Goal: Task Accomplishment & Management: Manage account settings

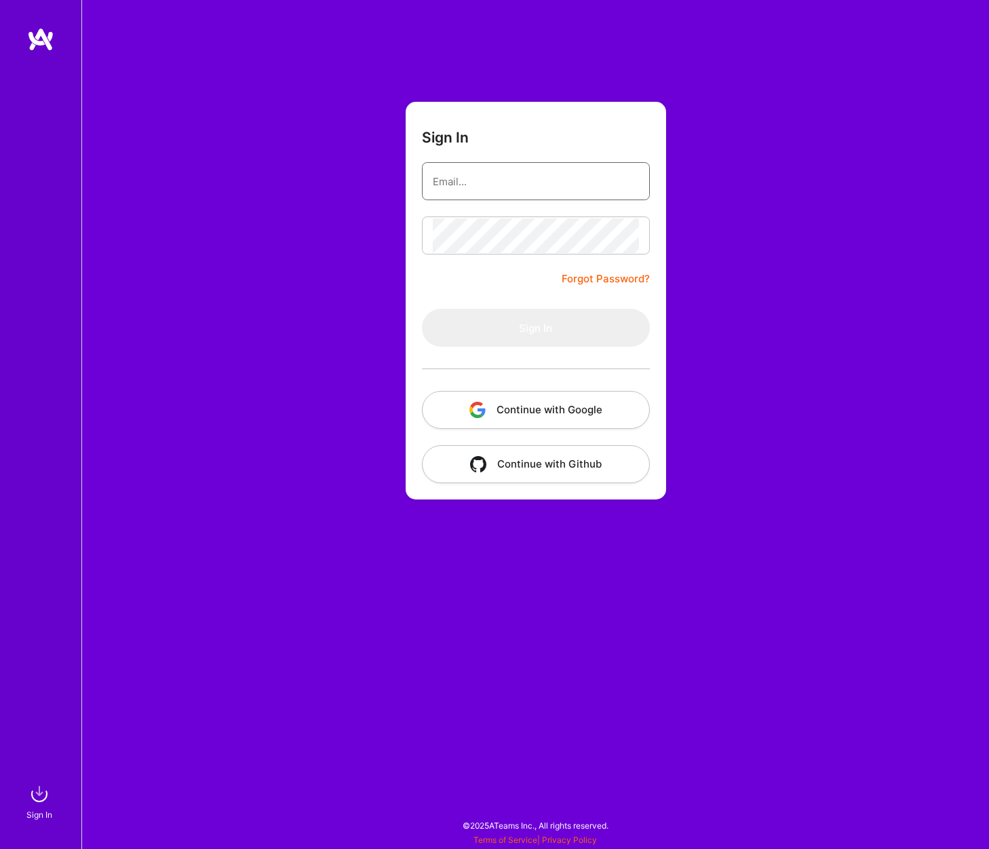
type input "[EMAIL_ADDRESS][DOMAIN_NAME]"
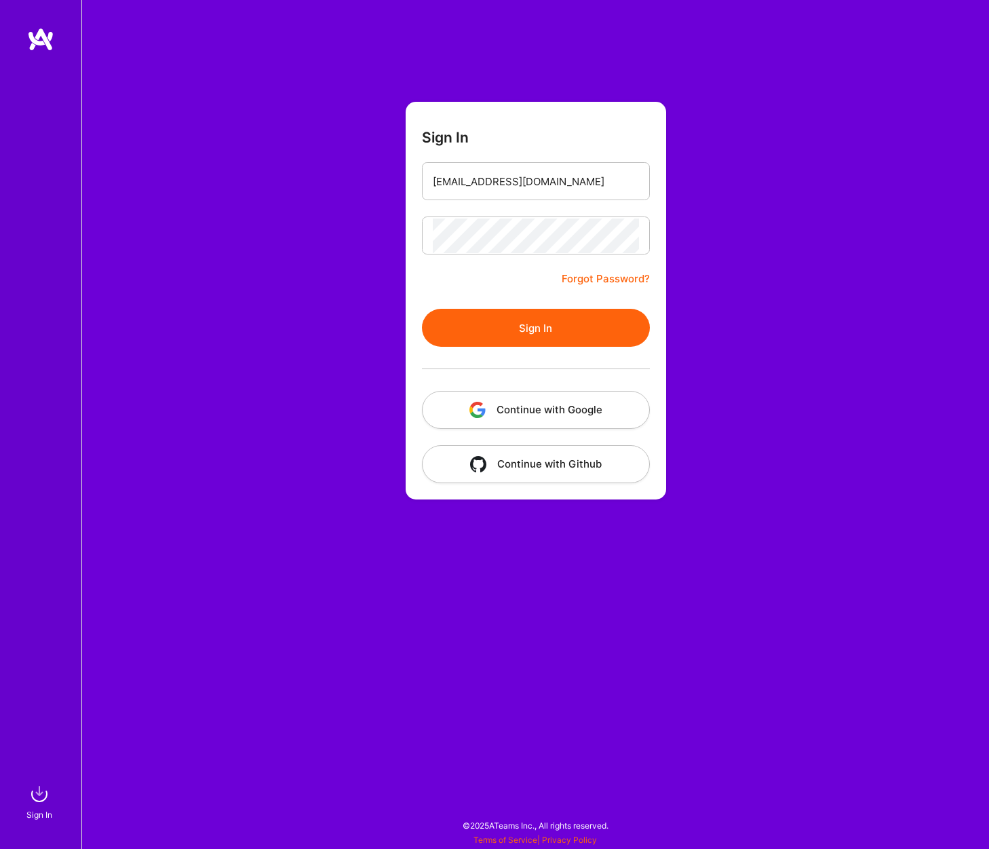
click at [552, 325] on button "Sign In" at bounding box center [536, 328] width 228 height 38
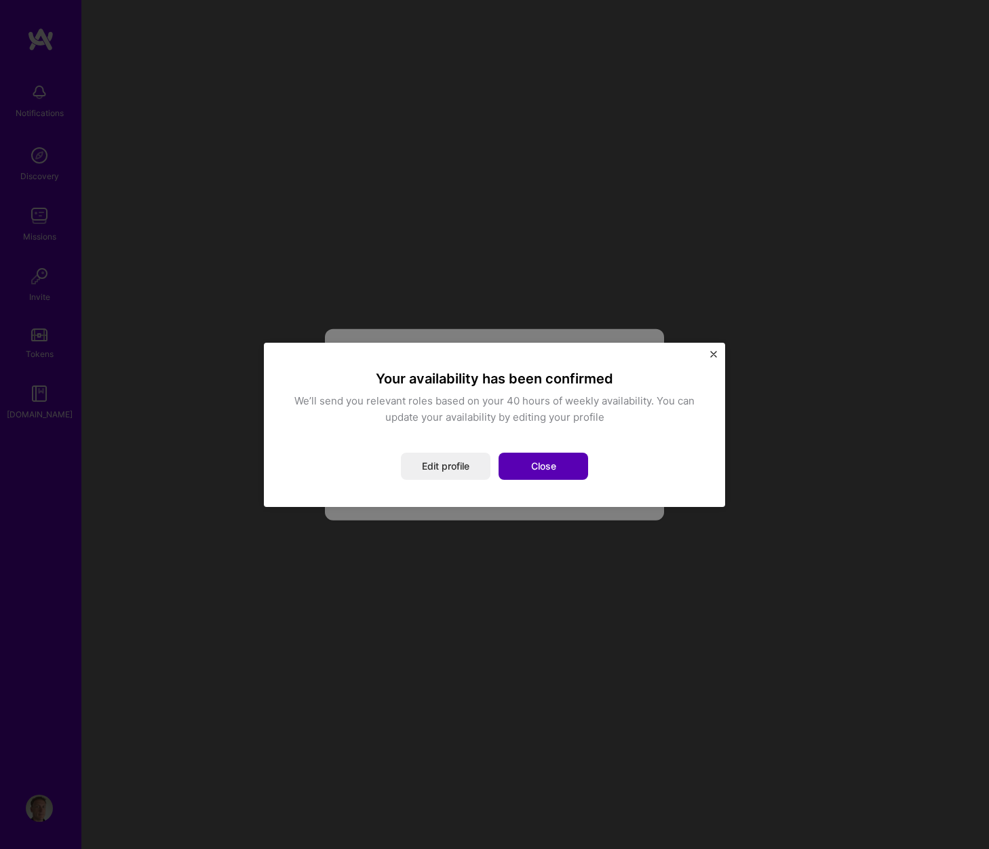
click at [540, 468] on button "Close" at bounding box center [544, 466] width 90 height 27
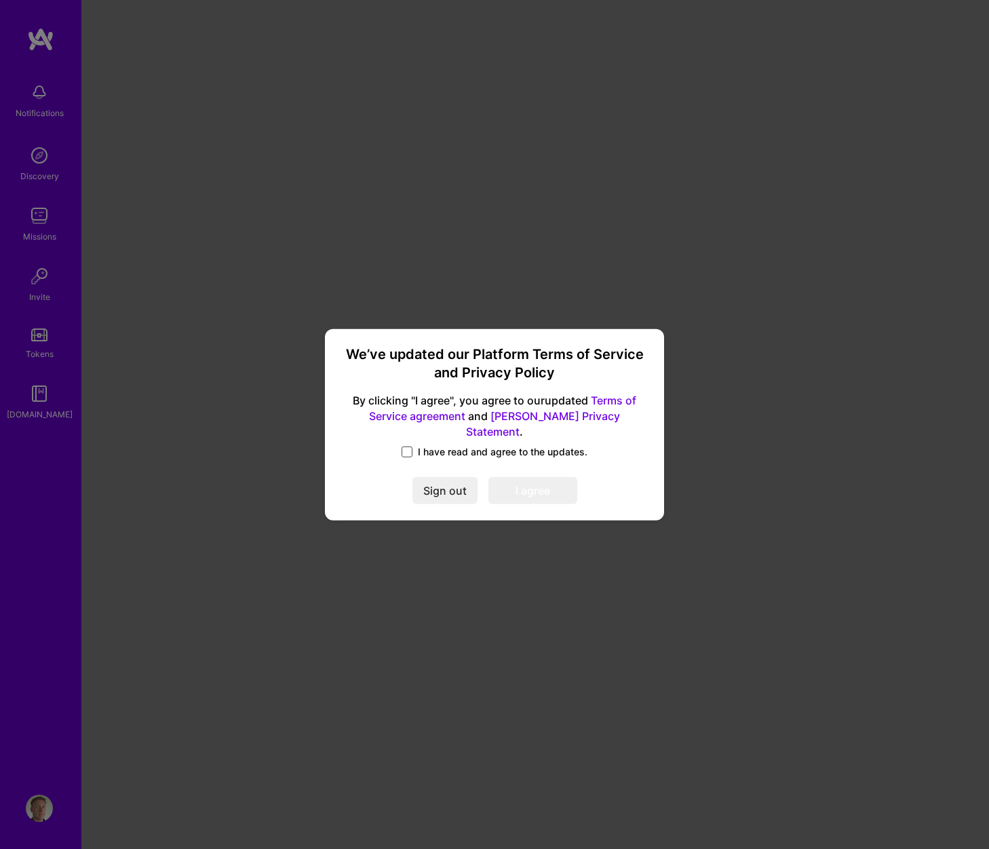
click at [408, 446] on span at bounding box center [407, 451] width 11 height 11
click at [0, 0] on input "I have read and agree to the updates." at bounding box center [0, 0] width 0 height 0
click at [546, 486] on button "I agree" at bounding box center [533, 490] width 89 height 27
